Goal: Information Seeking & Learning: Learn about a topic

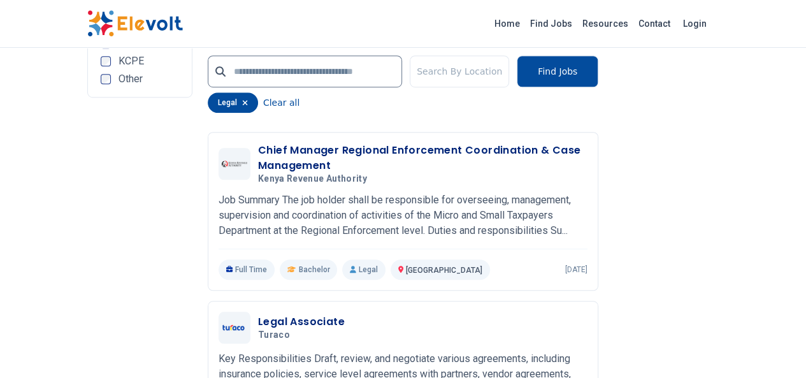
scroll to position [2880, 0]
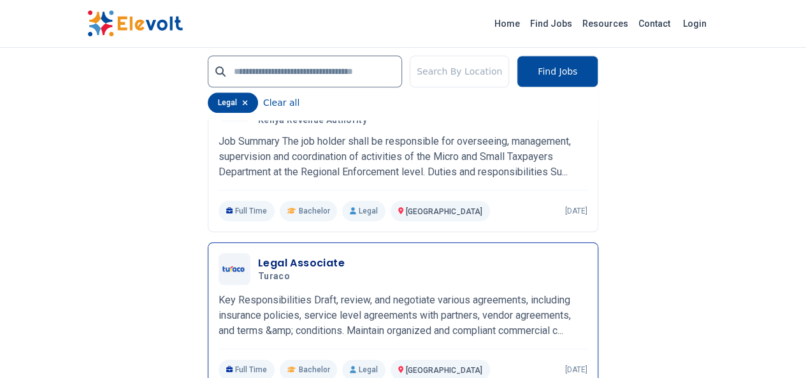
click at [258, 256] on h3 "Legal Associate" at bounding box center [301, 263] width 87 height 15
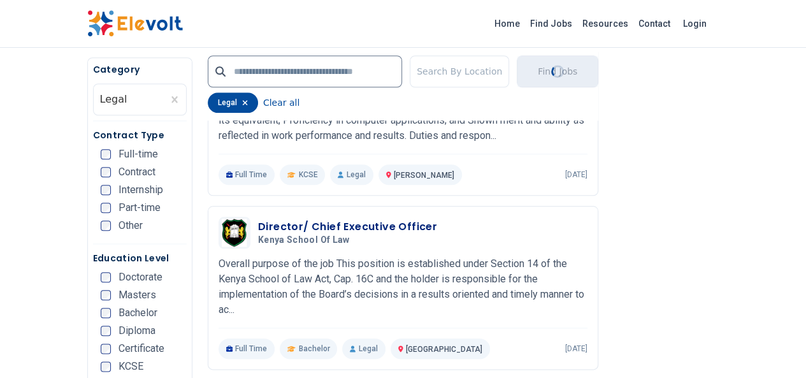
scroll to position [235, 0]
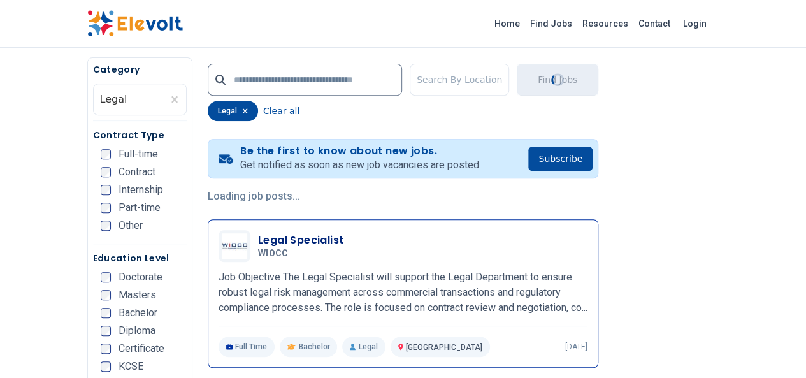
click at [258, 243] on h3 "Legal Specialist" at bounding box center [300, 240] width 85 height 15
click at [258, 235] on h3 "Legal Specialist" at bounding box center [300, 240] width 85 height 15
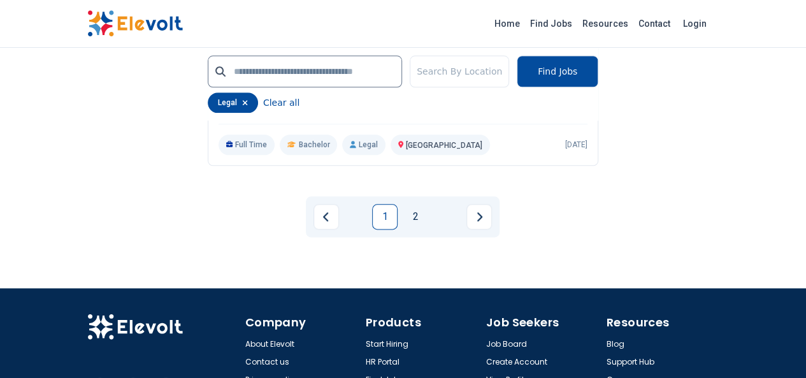
scroll to position [3127, 0]
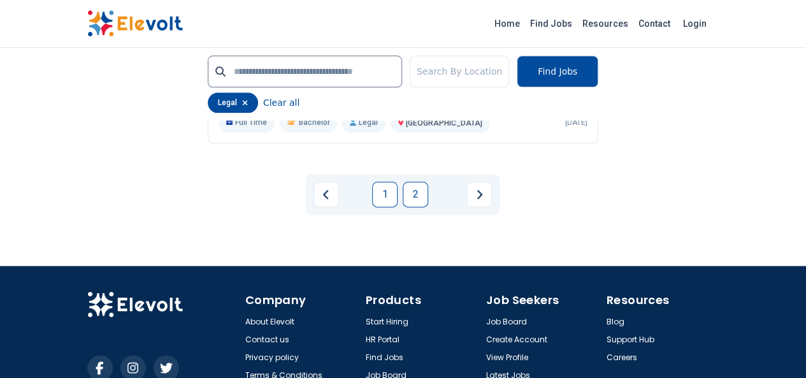
click at [417, 182] on link "2" at bounding box center [415, 194] width 25 height 25
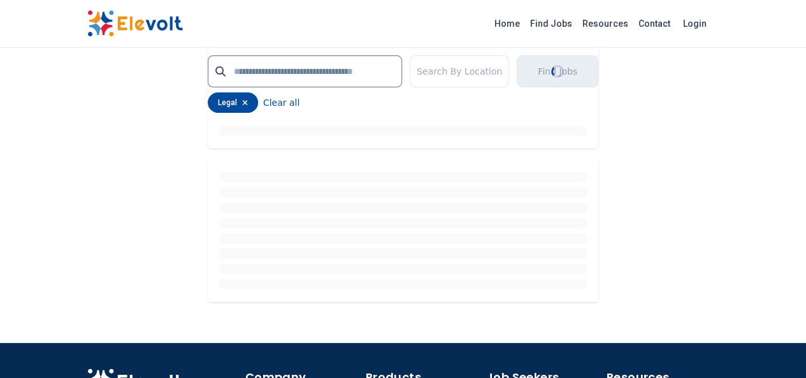
scroll to position [2445, 0]
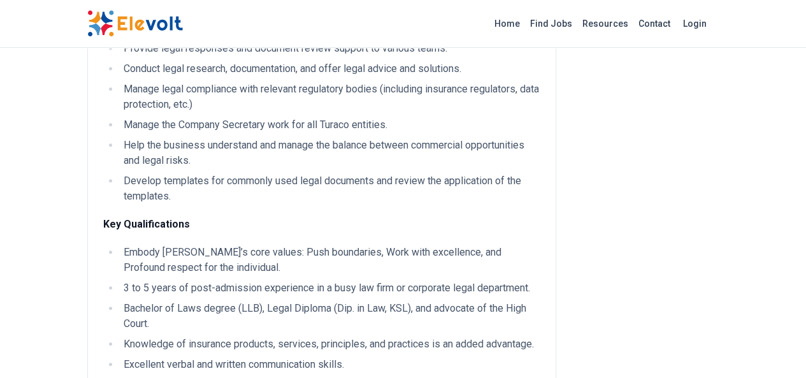
scroll to position [374, 0]
